Goal: Task Accomplishment & Management: Manage account settings

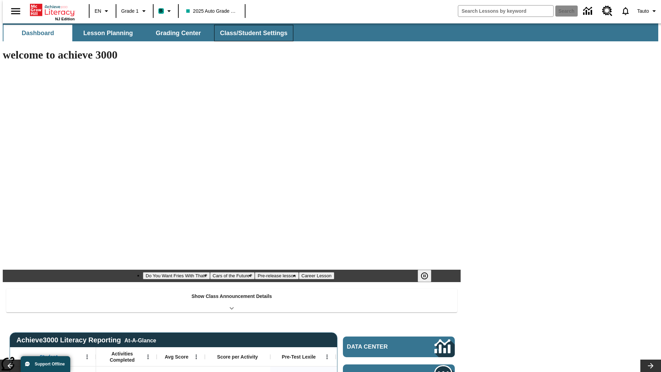
click at [250, 33] on span "Class/Student Settings" at bounding box center [254, 33] width 68 height 8
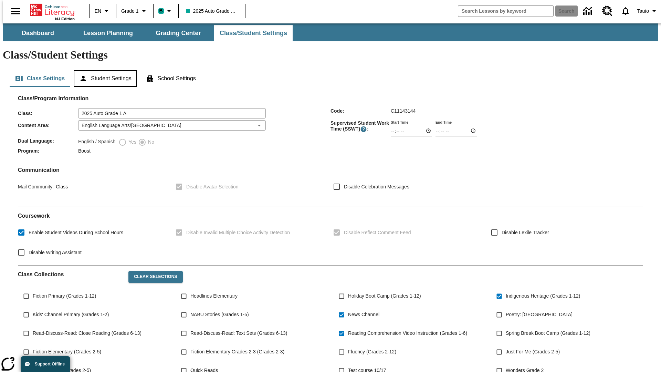
click at [104, 70] on button "Student Settings" at bounding box center [105, 78] width 63 height 17
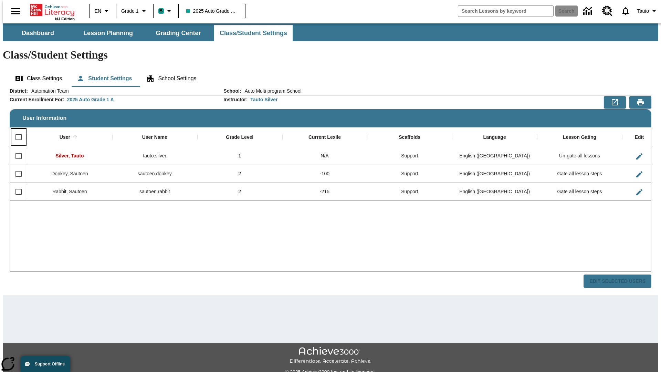
click at [15, 130] on input "Select all rows" at bounding box center [18, 137] width 14 height 14
checkbox input "true"
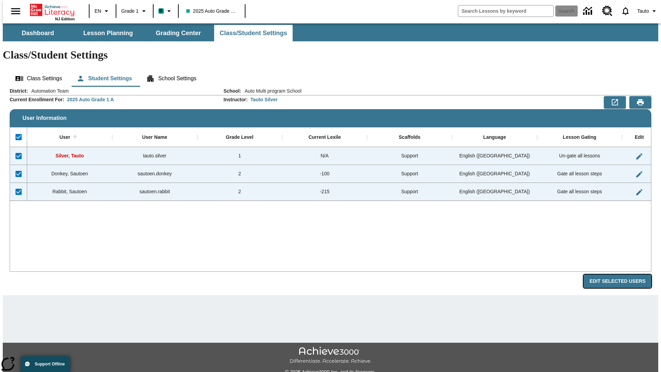
click at [623, 274] on button "Edit Selected Users" at bounding box center [618, 280] width 68 height 13
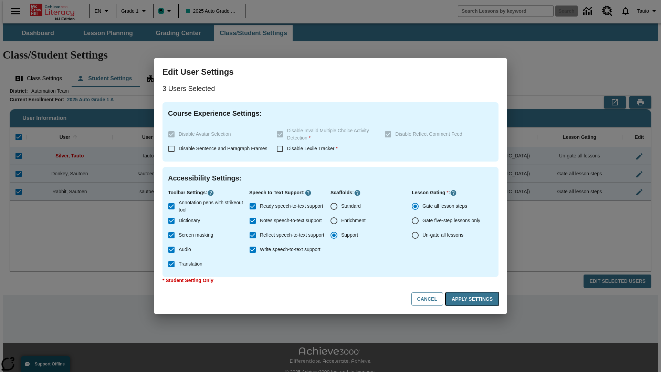
click at [474, 299] on button "Apply Settings" at bounding box center [472, 298] width 53 height 13
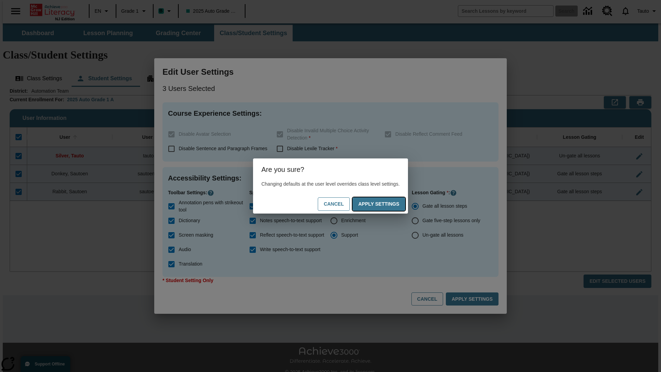
click at [386, 204] on button "Apply Settings" at bounding box center [379, 203] width 53 height 13
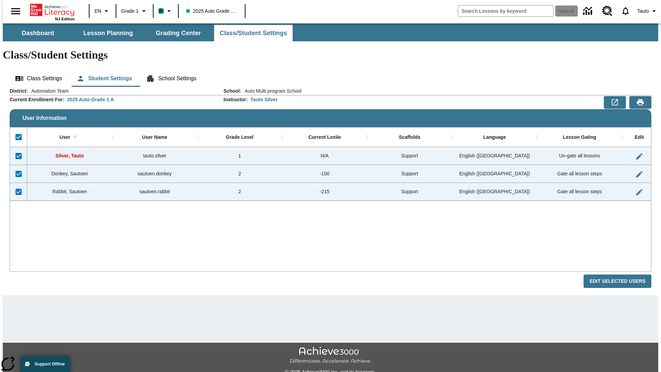
checkbox input "false"
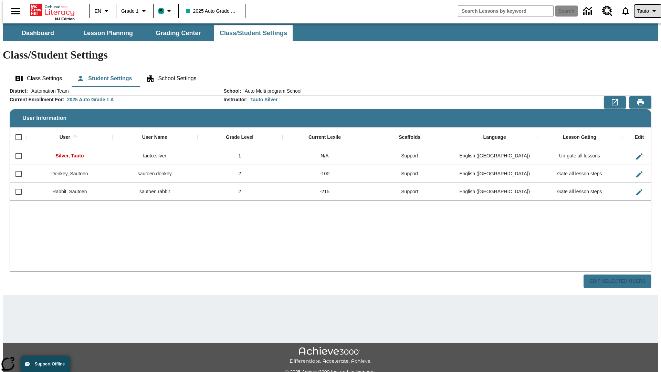
click at [644, 11] on span "Tauto" at bounding box center [643, 11] width 12 height 7
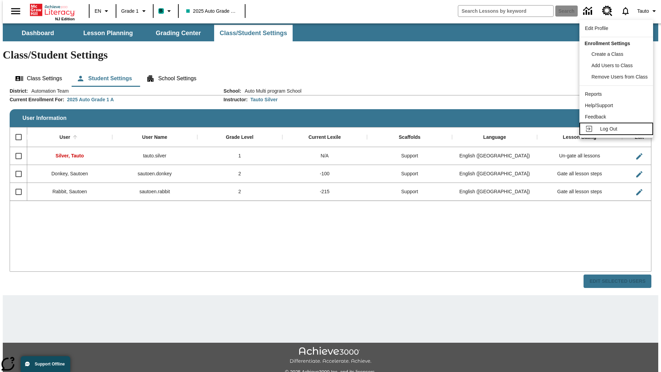
click at [618, 129] on span "Log Out" at bounding box center [608, 129] width 17 height 6
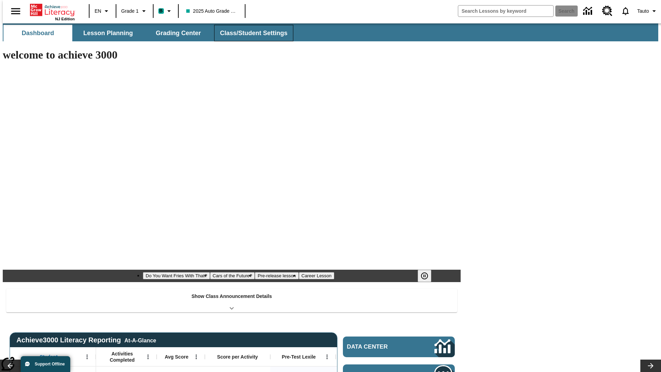
click at [250, 33] on span "Class/Student Settings" at bounding box center [254, 33] width 68 height 8
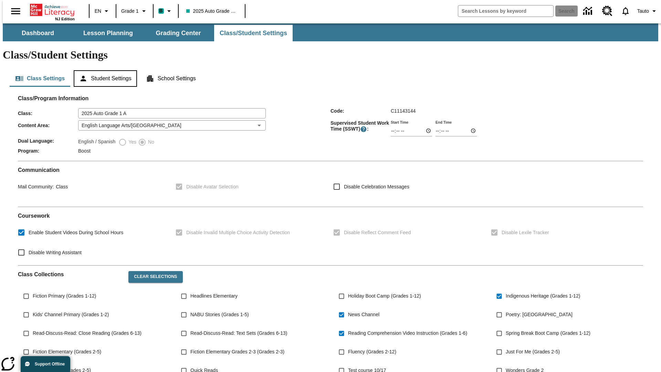
click at [104, 70] on button "Student Settings" at bounding box center [105, 78] width 63 height 17
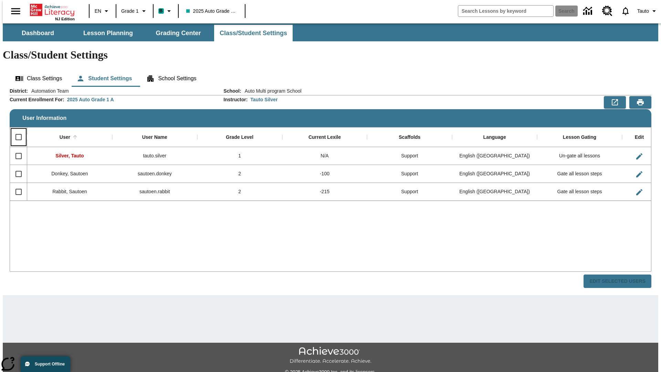
click at [15, 130] on input "Select all rows" at bounding box center [18, 137] width 14 height 14
checkbox input "true"
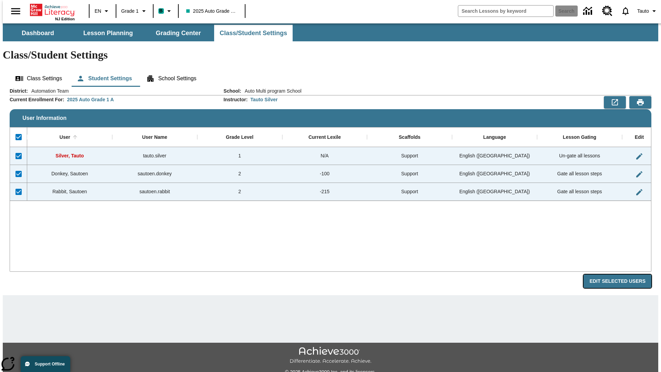
click at [623, 274] on button "Edit Selected Users" at bounding box center [618, 280] width 68 height 13
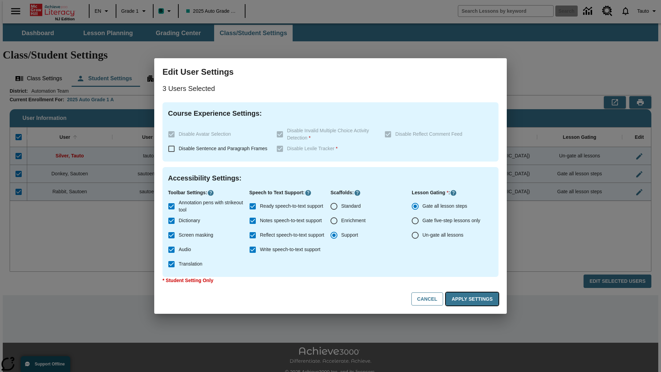
click at [474, 299] on button "Apply Settings" at bounding box center [472, 298] width 53 height 13
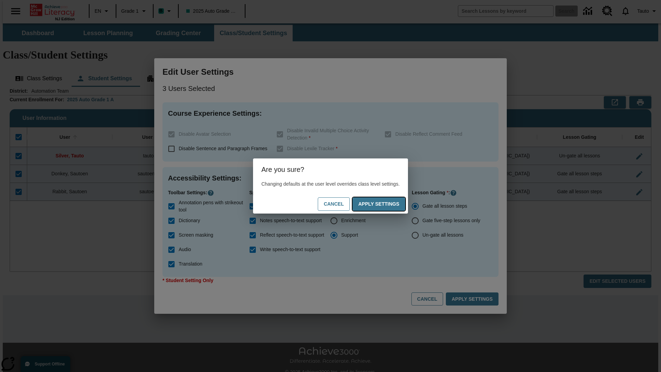
click at [386, 204] on button "Apply Settings" at bounding box center [379, 203] width 53 height 13
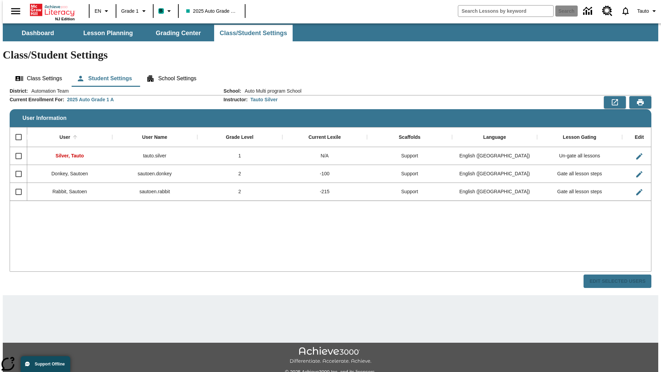
checkbox input "false"
click at [644, 11] on span "Tauto" at bounding box center [643, 11] width 12 height 7
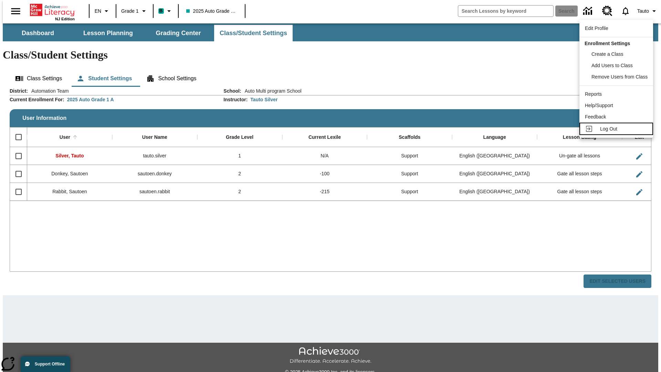
click at [618, 129] on span "Log Out" at bounding box center [608, 129] width 17 height 6
